Goal: Task Accomplishment & Management: Complete application form

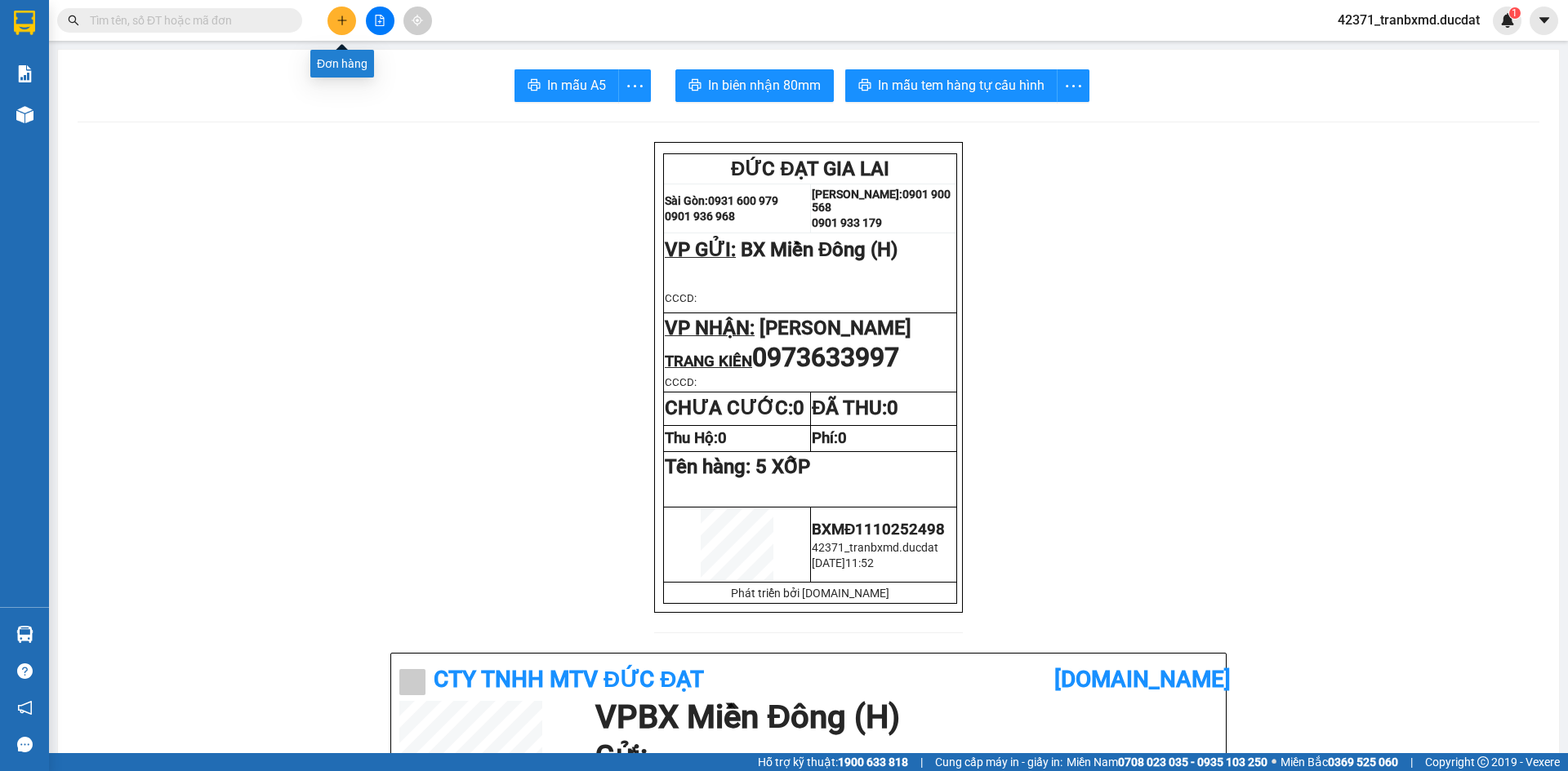
click at [340, 18] on icon "plus" at bounding box center [342, 20] width 11 height 11
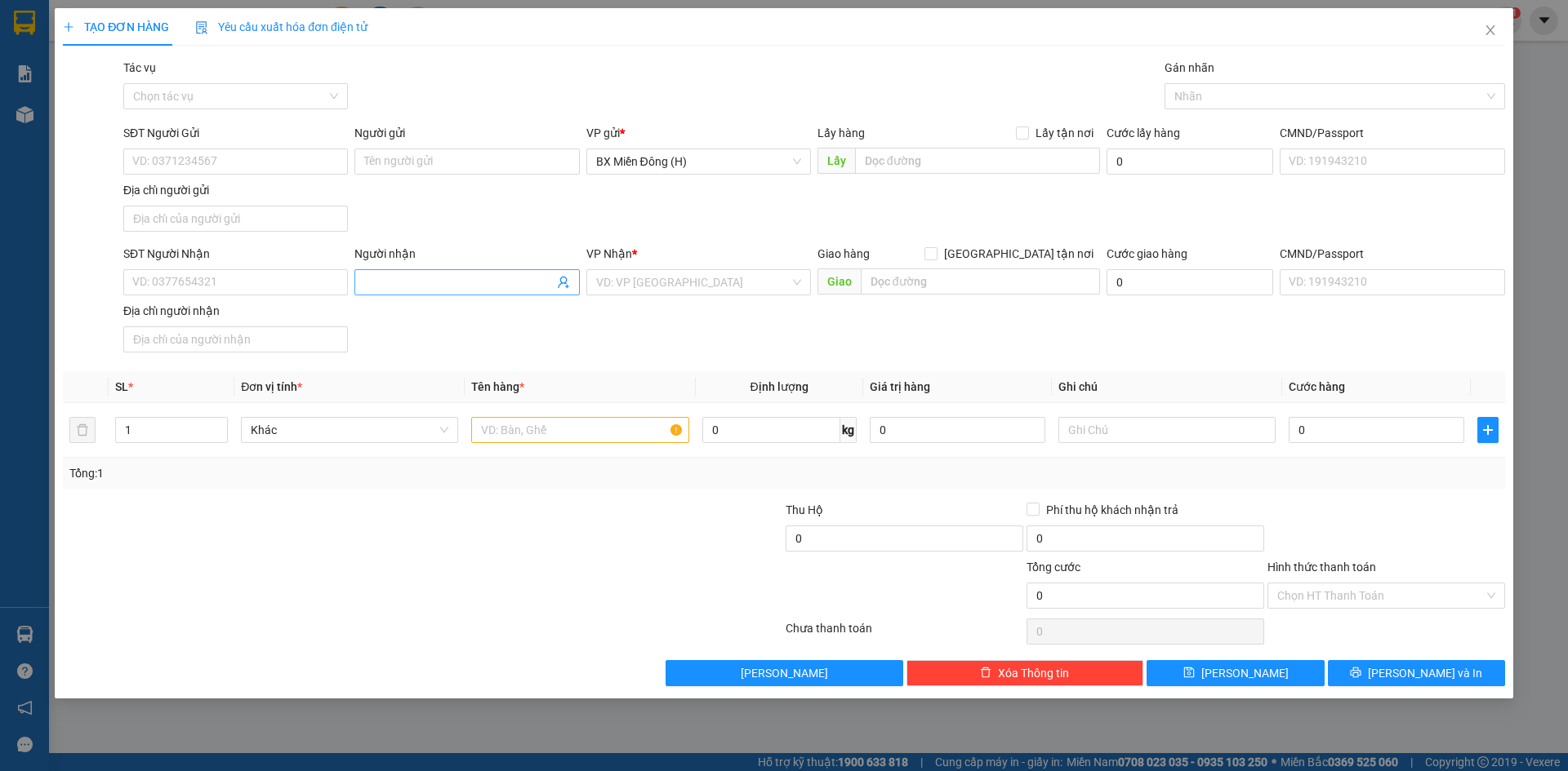
click at [399, 291] on span at bounding box center [466, 282] width 224 height 26
type input "vĩnh dép"
click at [441, 324] on div "VĨNH DÉP - 0399912938" at bounding box center [466, 314] width 224 height 26
type input "0399912938"
type input "VĨNH DÉP"
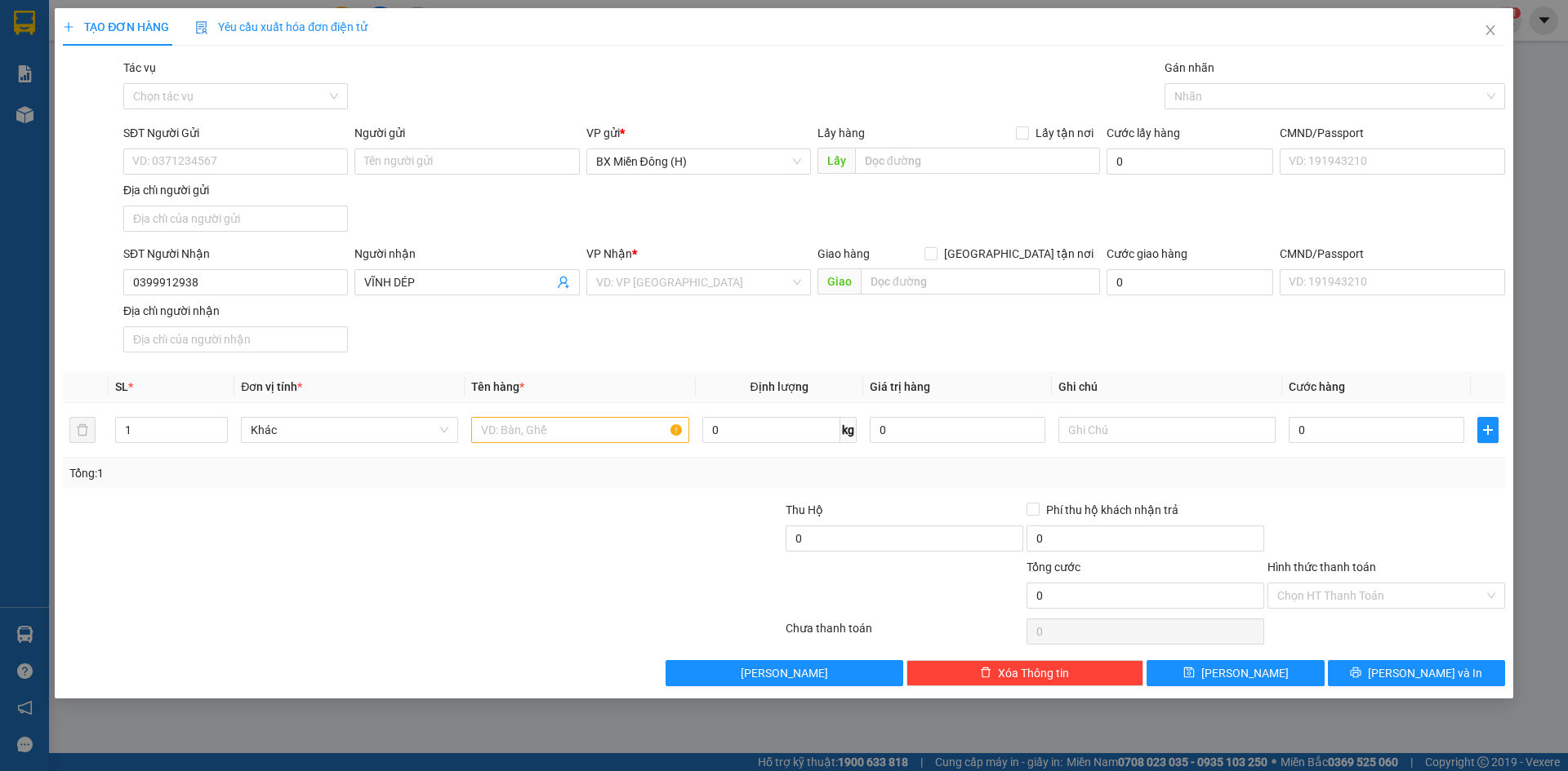
click at [307, 267] on div "SĐT Người Nhận" at bounding box center [236, 258] width 224 height 25
click at [308, 274] on input "0399912938" at bounding box center [236, 282] width 224 height 26
drag, startPoint x: 231, startPoint y: 318, endPoint x: 484, endPoint y: 426, distance: 275.1
click at [241, 318] on div "0399912938 - VĨNH DÉP" at bounding box center [236, 315] width 205 height 18
type input "0399912938"
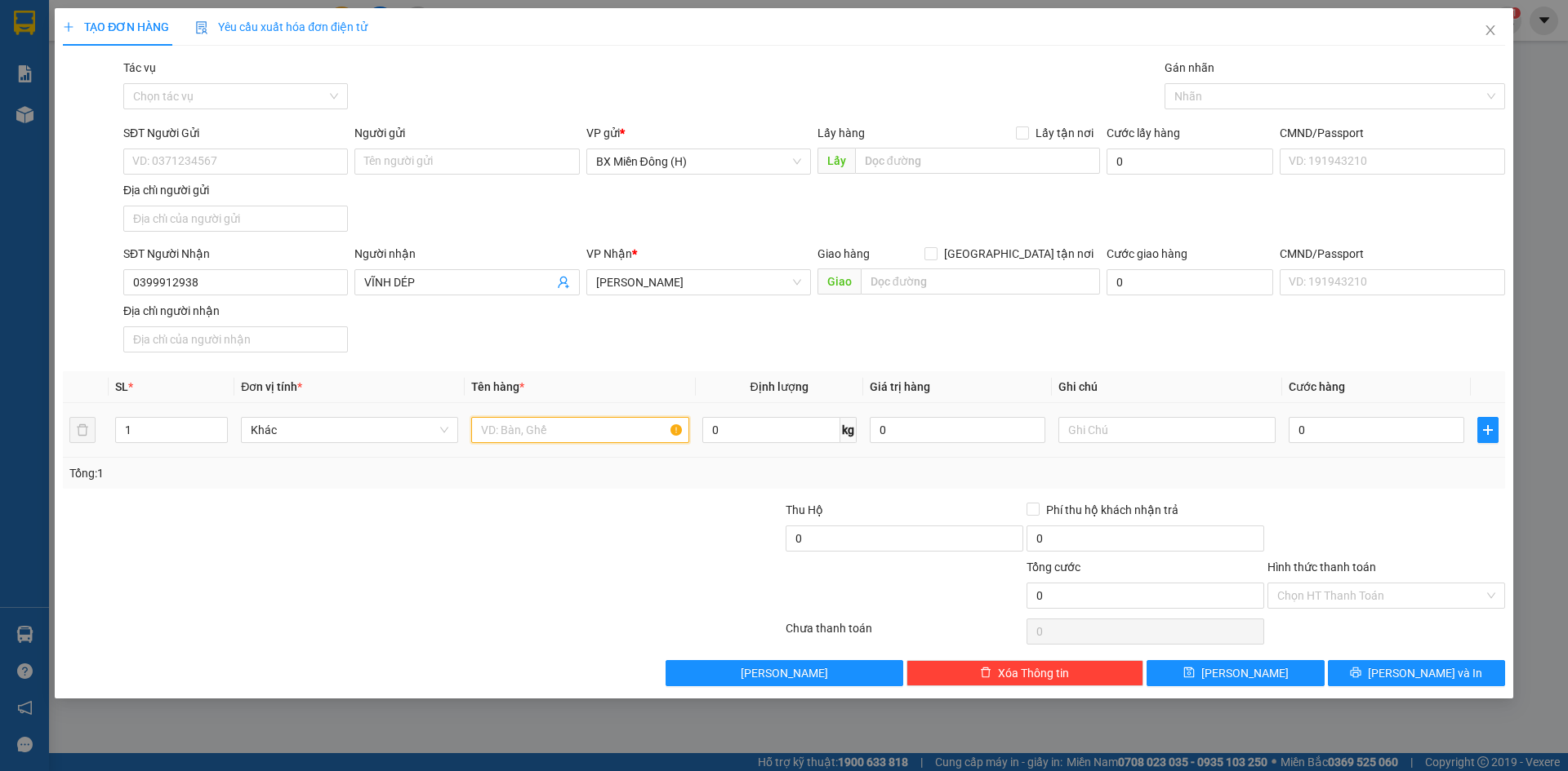
click at [564, 436] on input "text" at bounding box center [579, 430] width 217 height 26
type input "2 bao"
click at [1292, 672] on button "[PERSON_NAME]" at bounding box center [1235, 673] width 177 height 26
click at [643, 287] on input "search" at bounding box center [693, 283] width 193 height 25
click at [474, 273] on span at bounding box center [466, 282] width 224 height 26
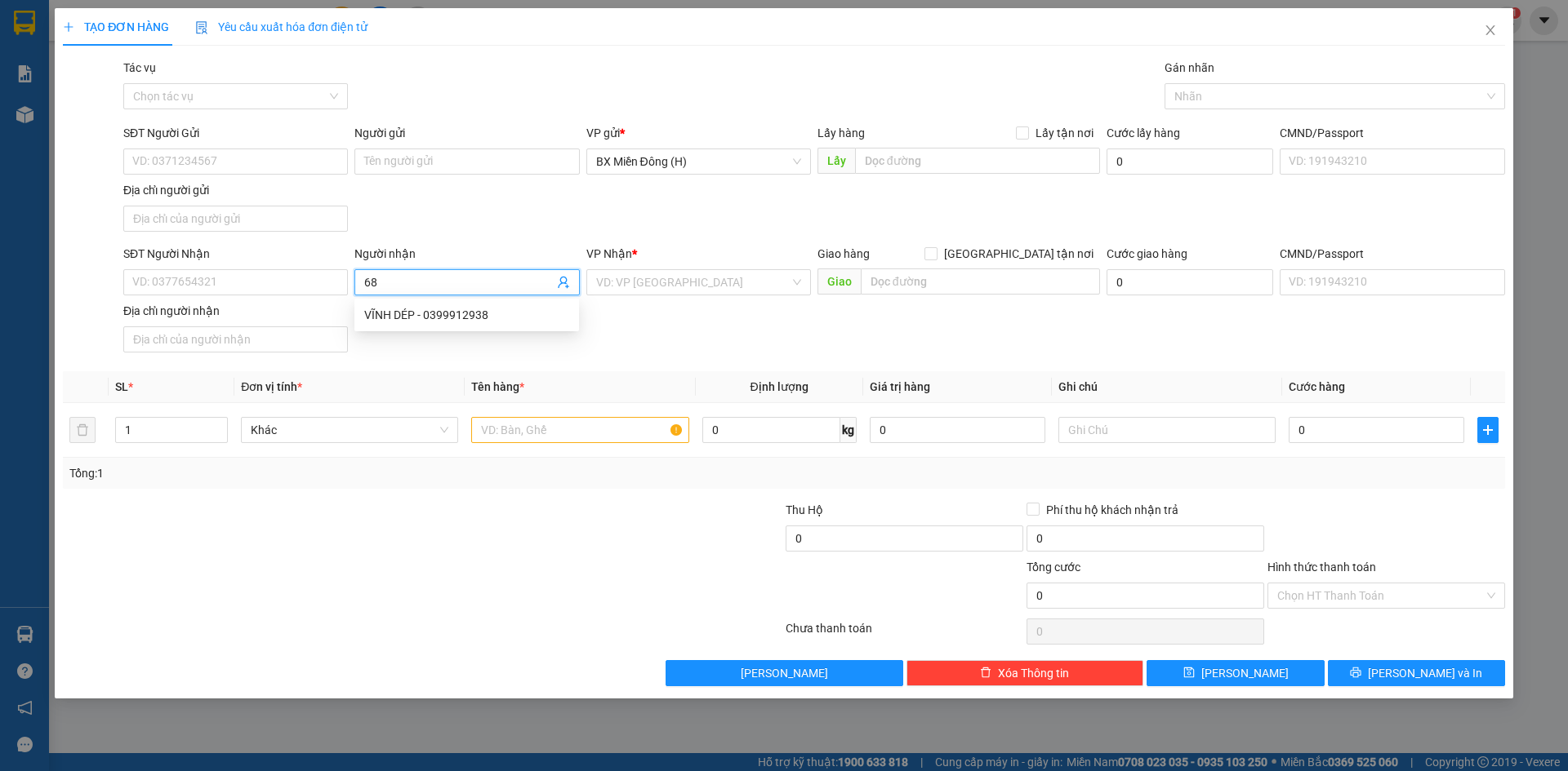
type input "688"
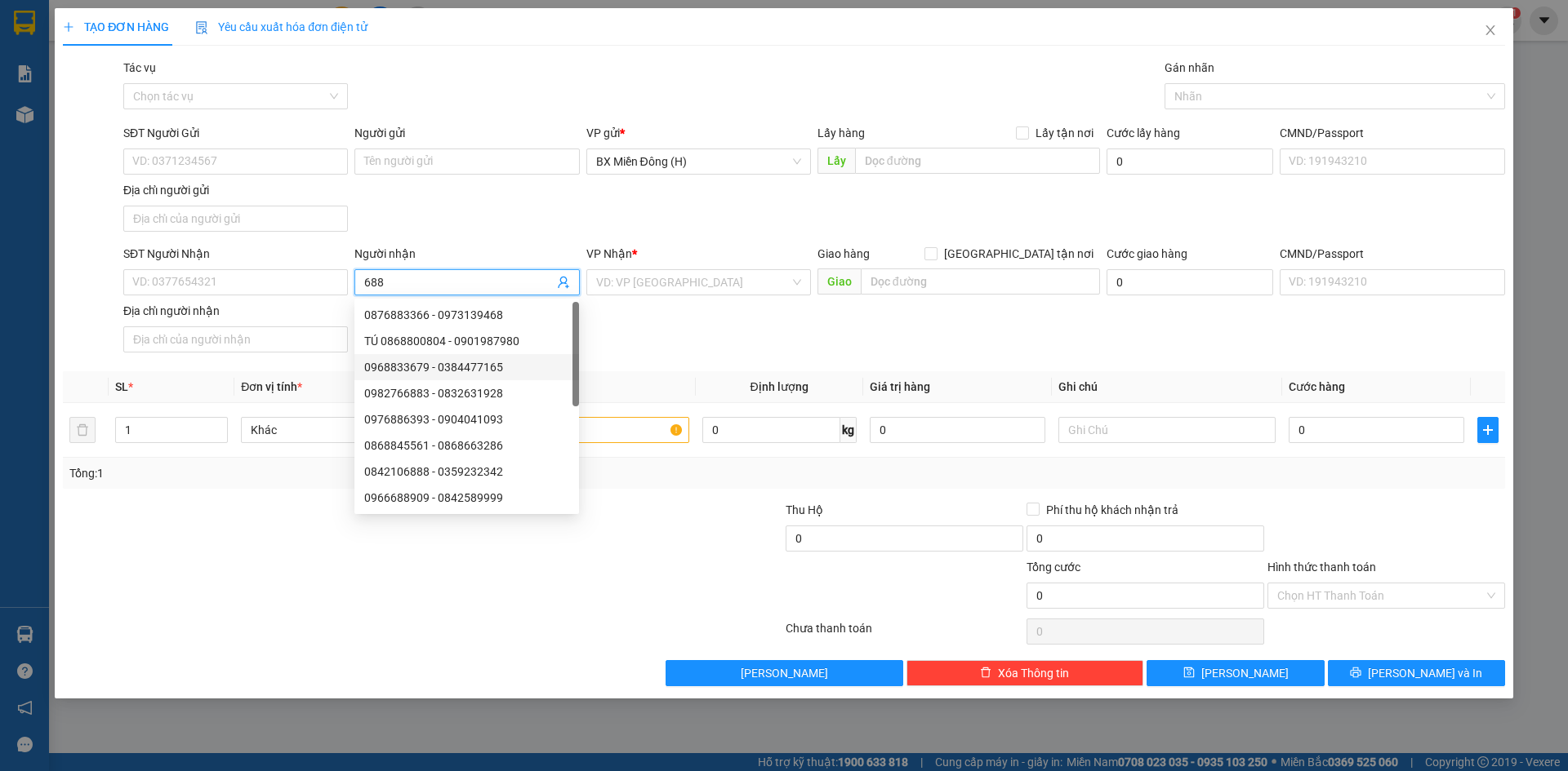
scroll to position [53, 0]
click at [426, 280] on input "688" at bounding box center [458, 283] width 189 height 18
click at [205, 280] on input "SĐT Người Nhận" at bounding box center [236, 282] width 224 height 26
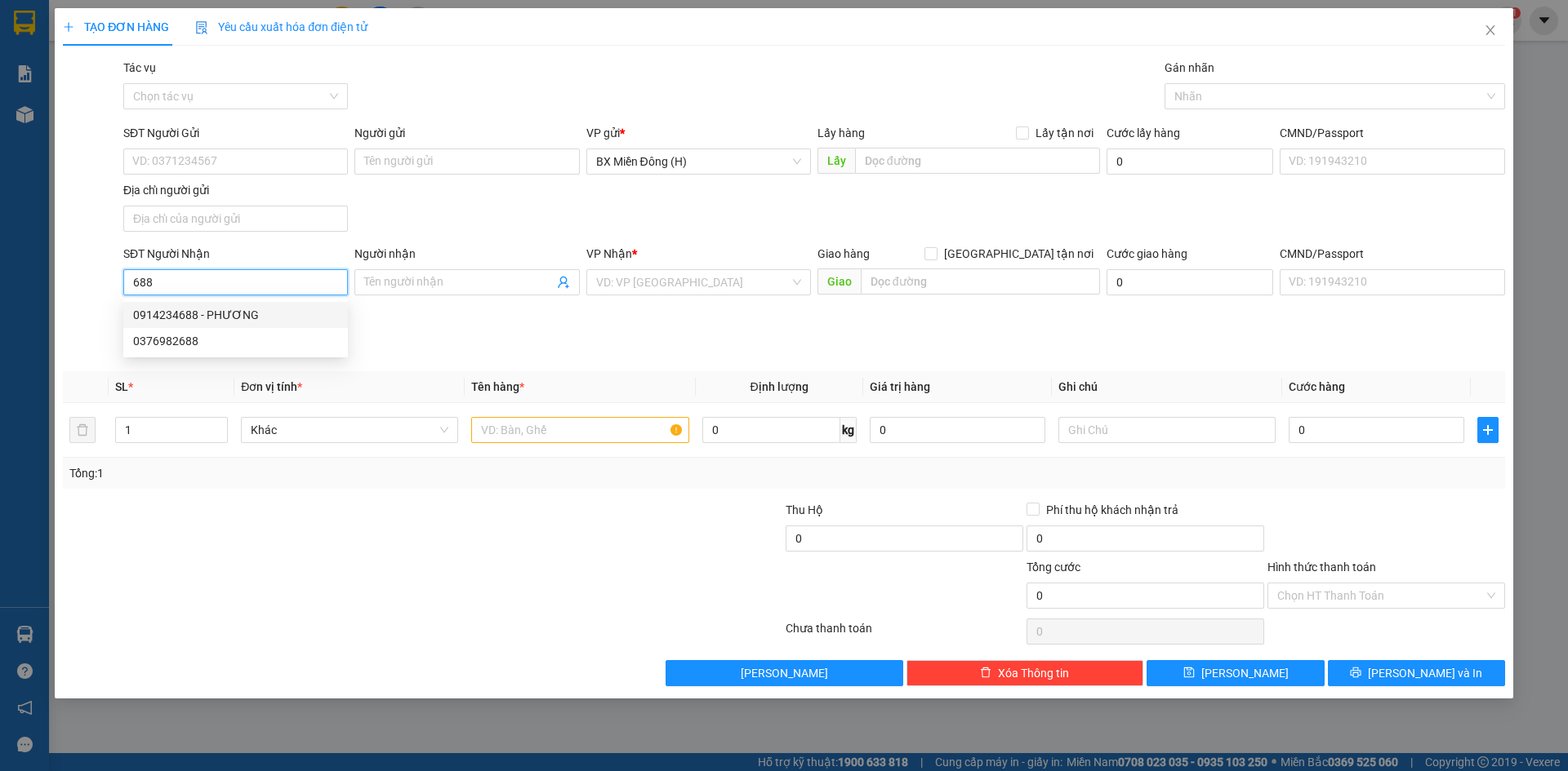
click at [285, 311] on div "0914234688 - PHƯƠNG" at bounding box center [236, 315] width 205 height 18
type input "0914234688"
type input "PHƯƠNG"
type input "0914234688"
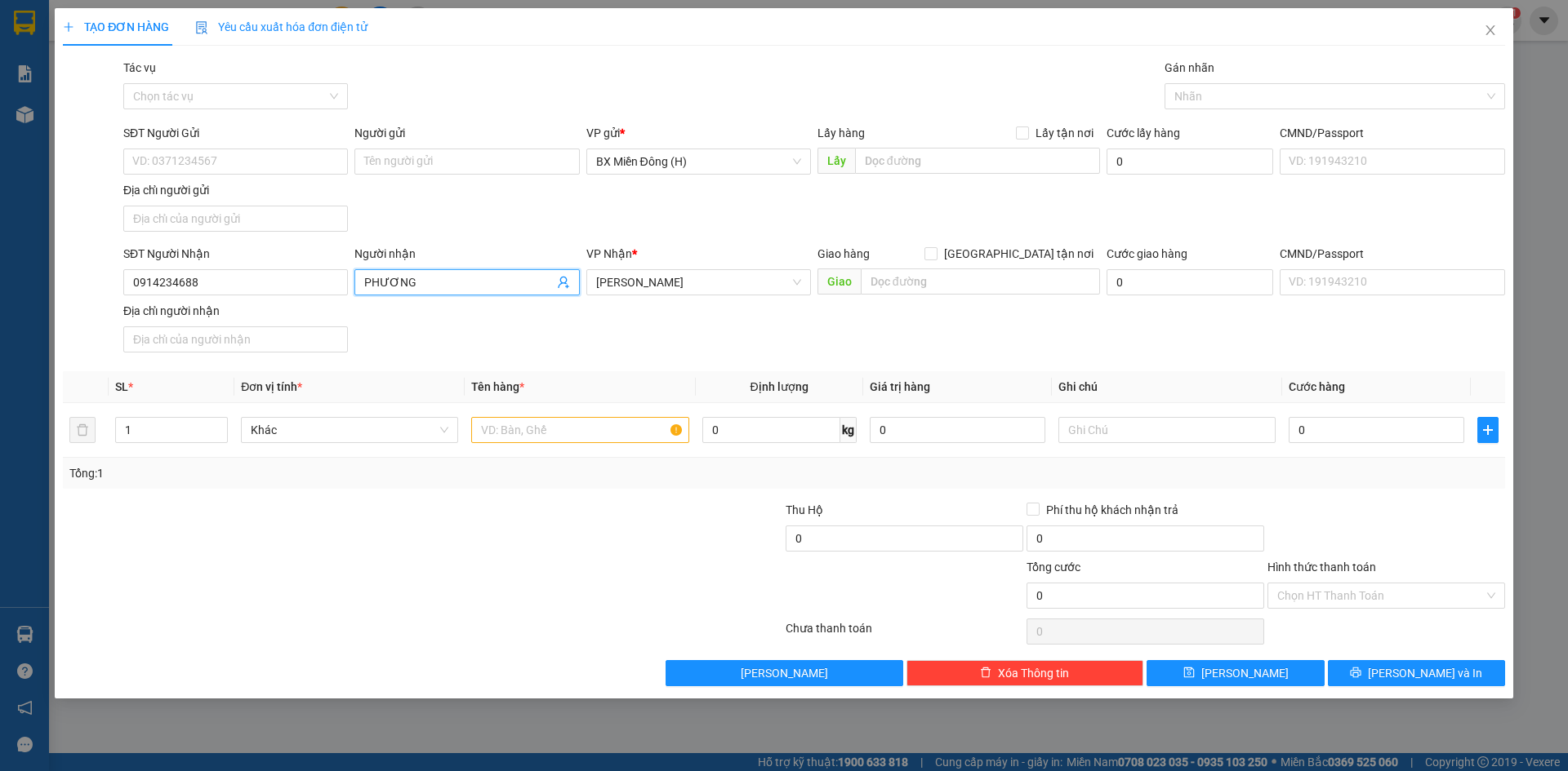
click at [473, 290] on input "PHƯƠNG" at bounding box center [458, 283] width 189 height 18
type input "PHƯƠNG DÉP"
drag, startPoint x: 616, startPoint y: 410, endPoint x: 613, endPoint y: 446, distance: 36.1
click at [616, 426] on td at bounding box center [579, 430] width 230 height 55
click at [610, 456] on td at bounding box center [579, 430] width 230 height 55
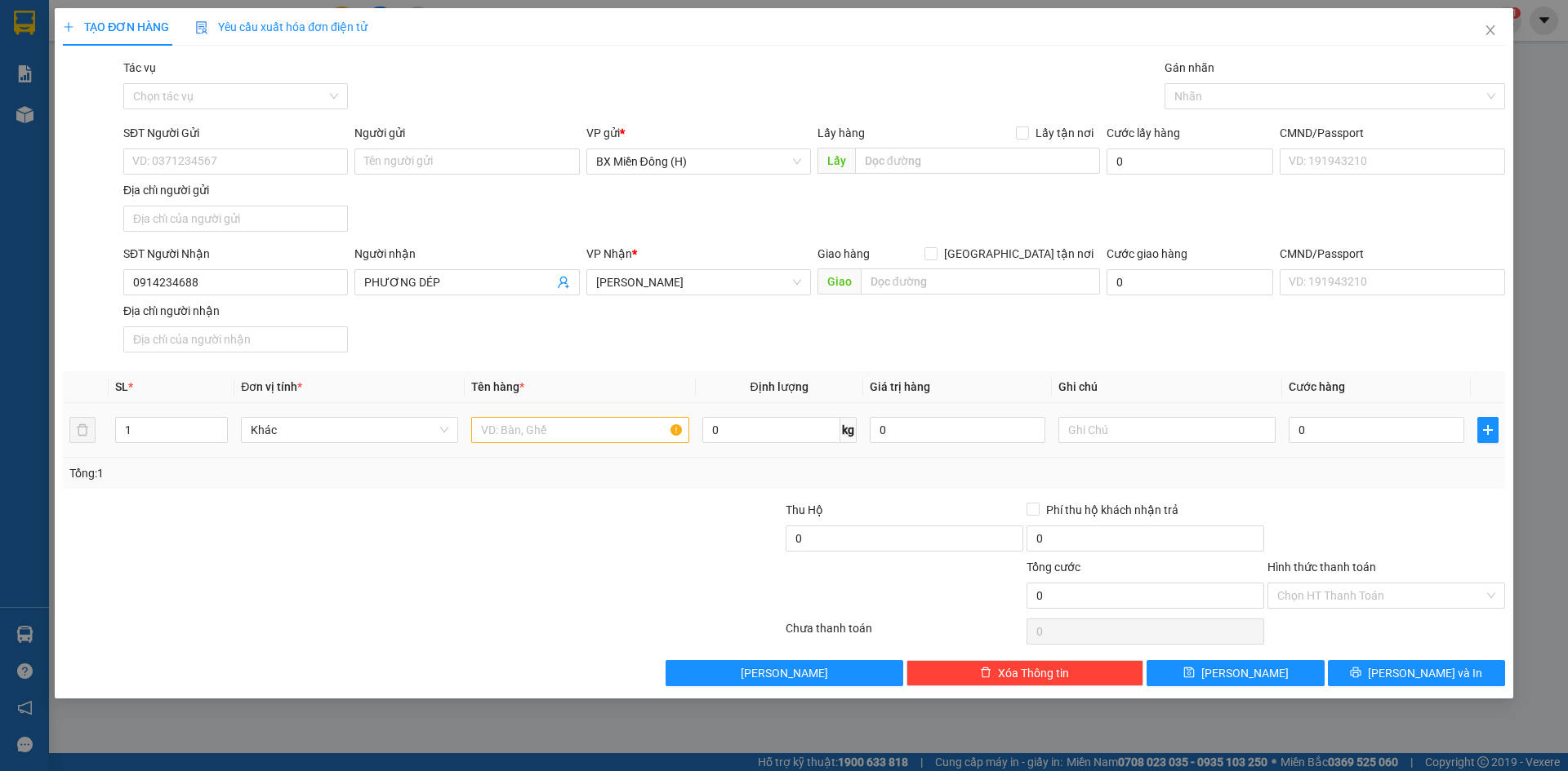
click at [610, 443] on div at bounding box center [579, 430] width 217 height 33
click at [611, 428] on input "text" at bounding box center [579, 430] width 217 height 26
type input "1 BAO"
click at [1240, 671] on span "[PERSON_NAME]" at bounding box center [1244, 673] width 87 height 18
